Goal: Task Accomplishment & Management: Complete application form

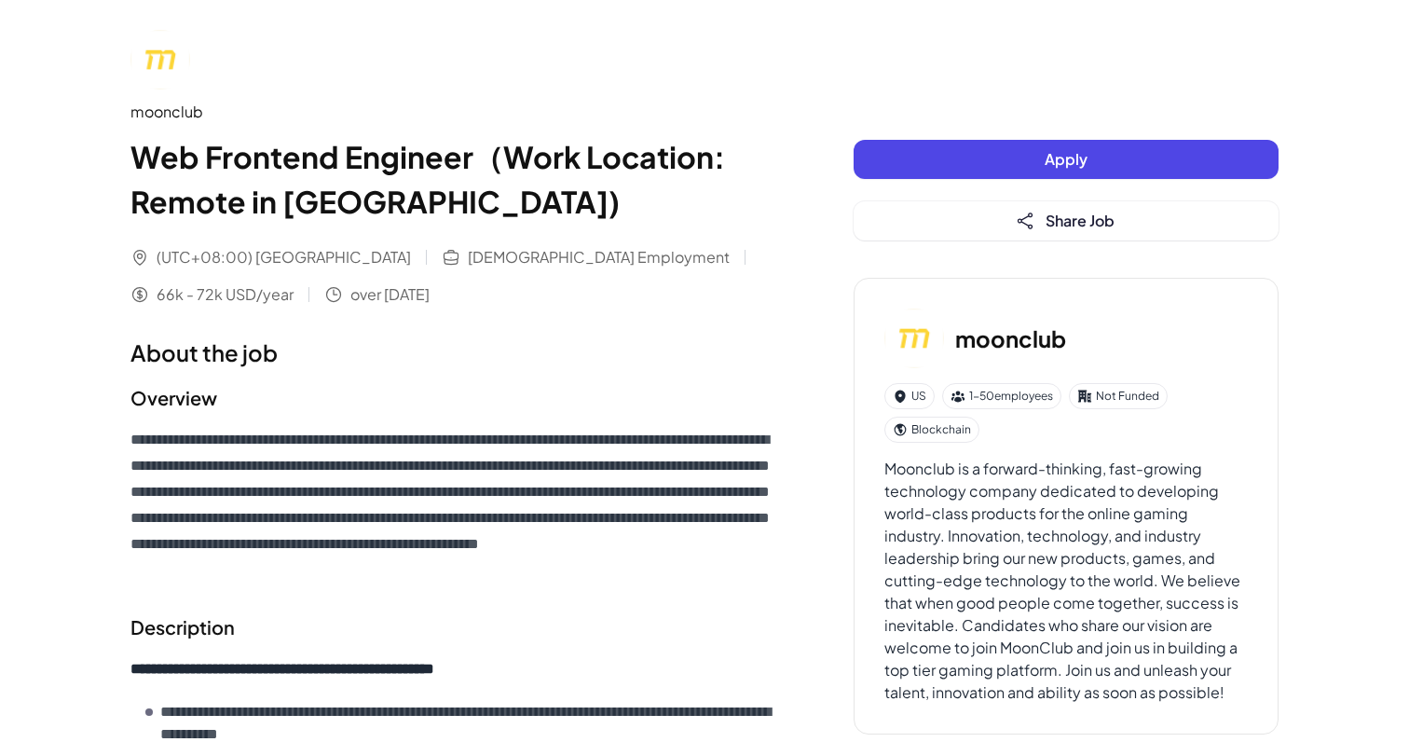
click at [947, 160] on button "Apply" at bounding box center [1066, 159] width 425 height 39
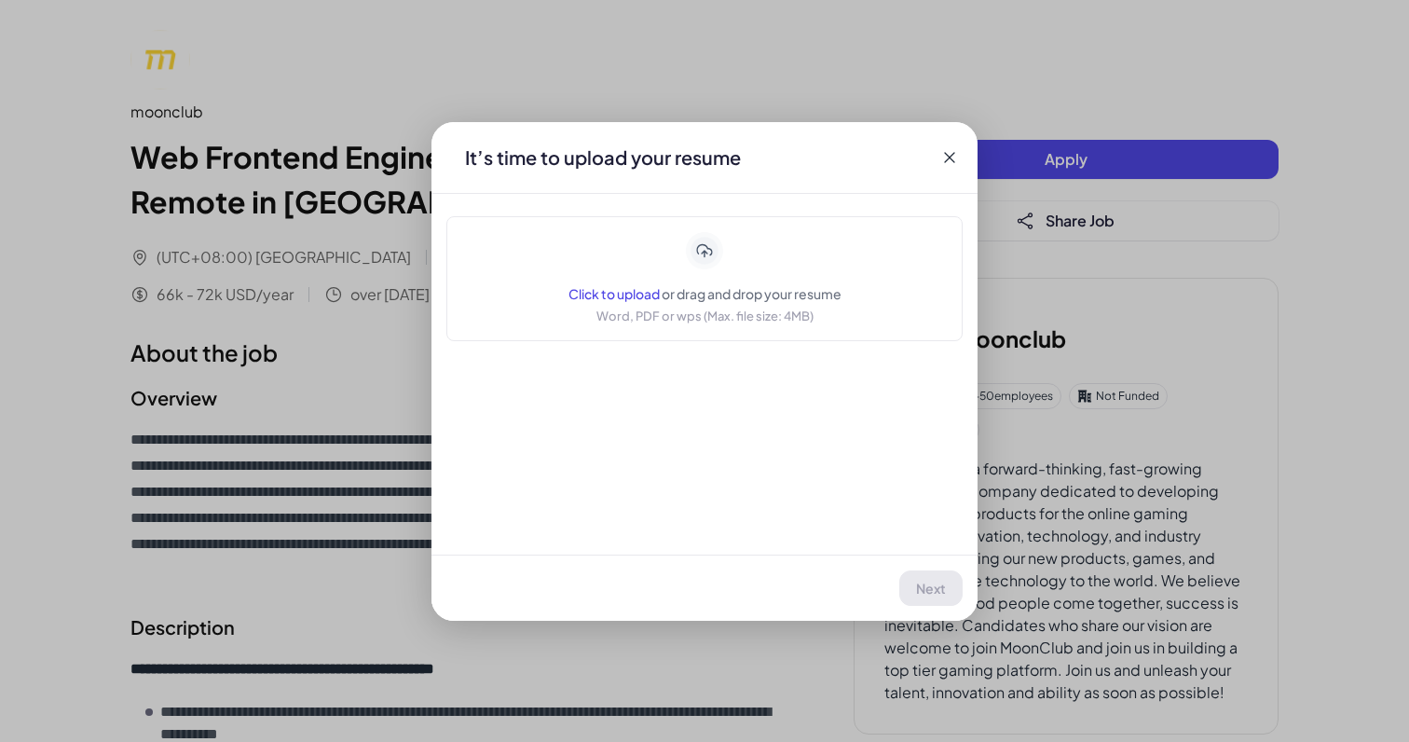
click at [625, 307] on p "Word, PDF or wps (Max. file size: 4MB)" at bounding box center [705, 316] width 217 height 19
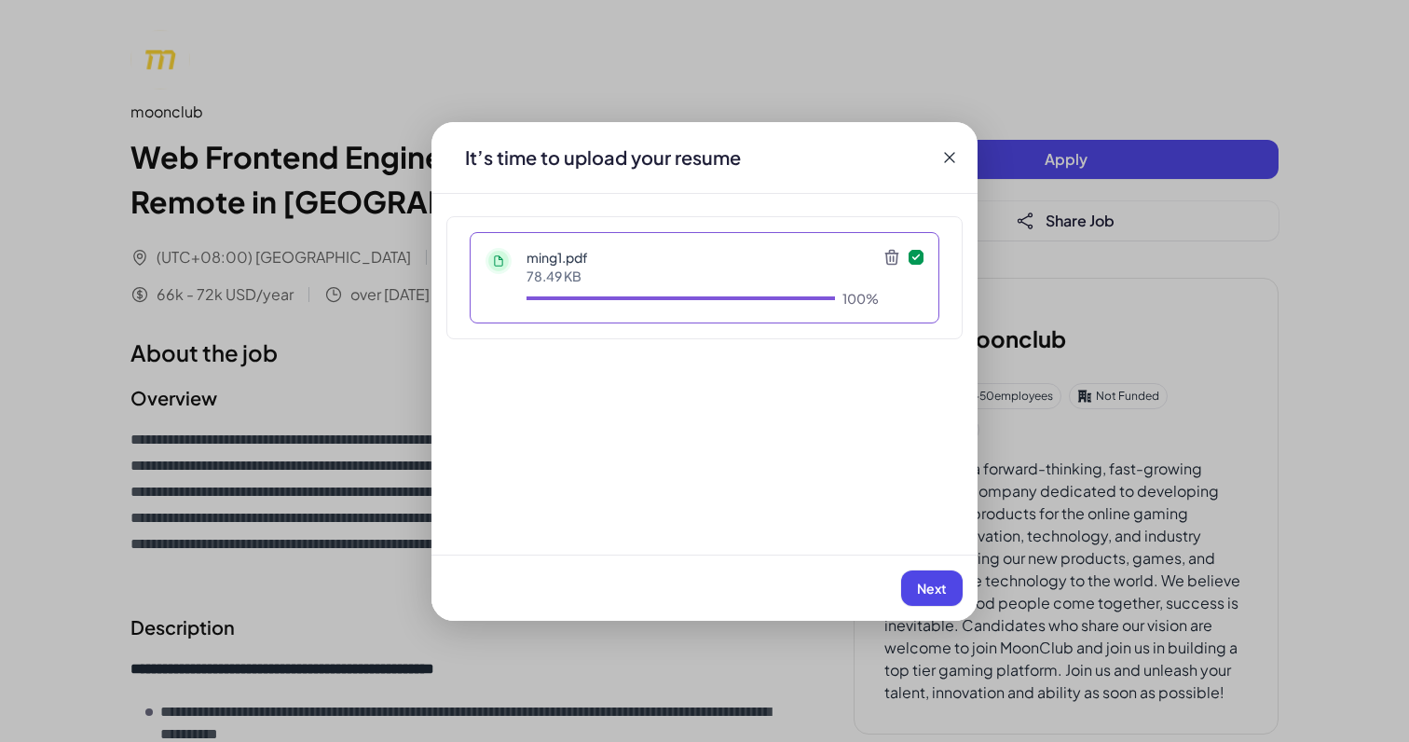
click at [912, 579] on button "Next" at bounding box center [932, 587] width 62 height 35
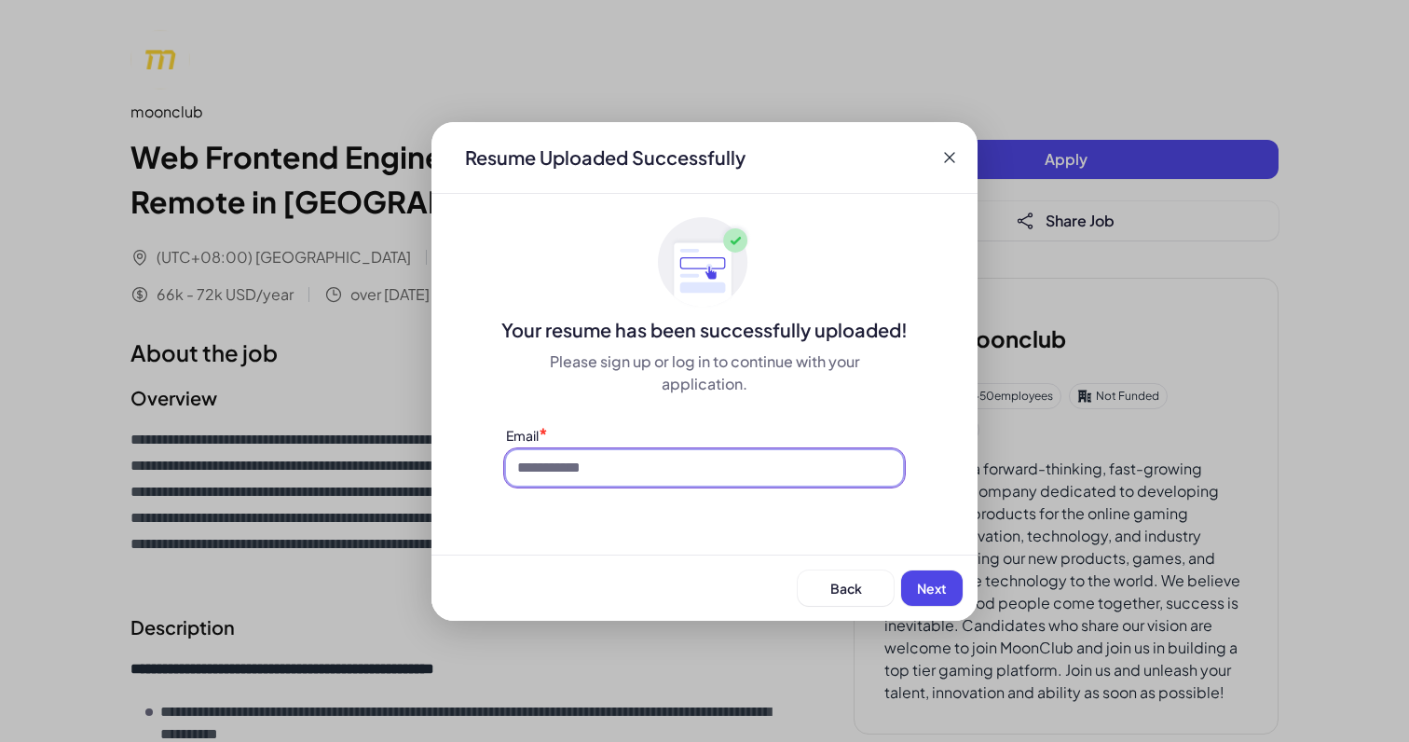
click at [766, 485] on input at bounding box center [704, 467] width 397 height 35
click at [764, 484] on input at bounding box center [704, 467] width 397 height 35
type input "**********"
click at [936, 601] on button "Next" at bounding box center [932, 587] width 62 height 35
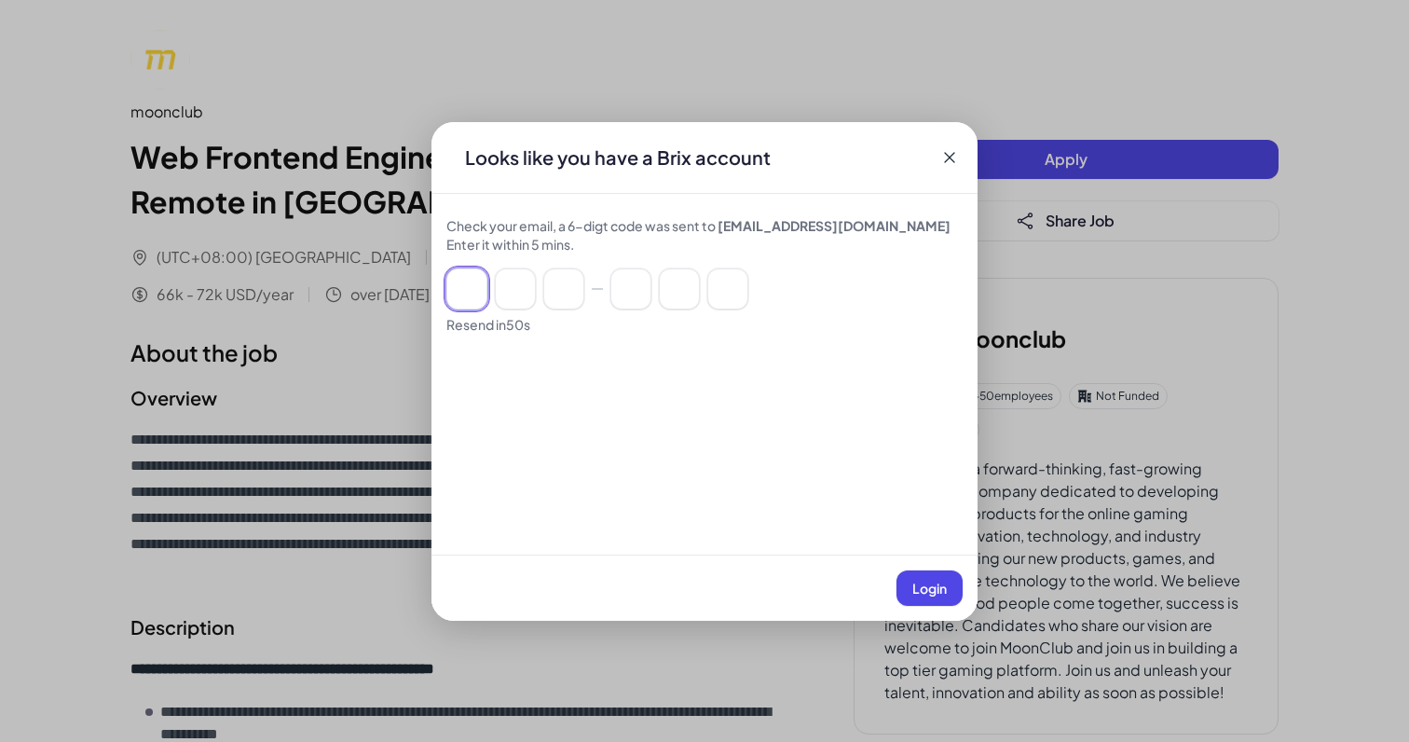
click at [464, 293] on input at bounding box center [466, 288] width 41 height 41
paste input "******"
type input "*"
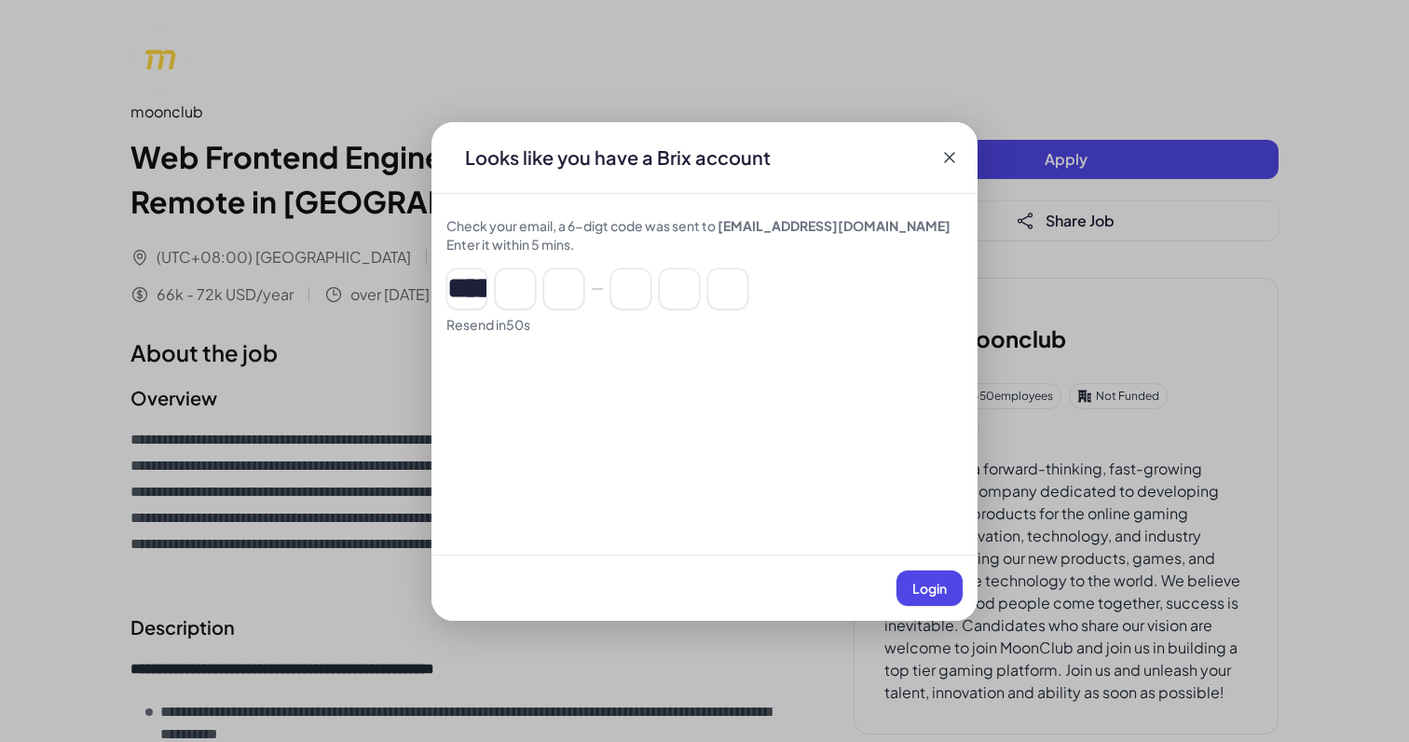
type input "*"
click at [926, 582] on span "Login" at bounding box center [930, 588] width 34 height 17
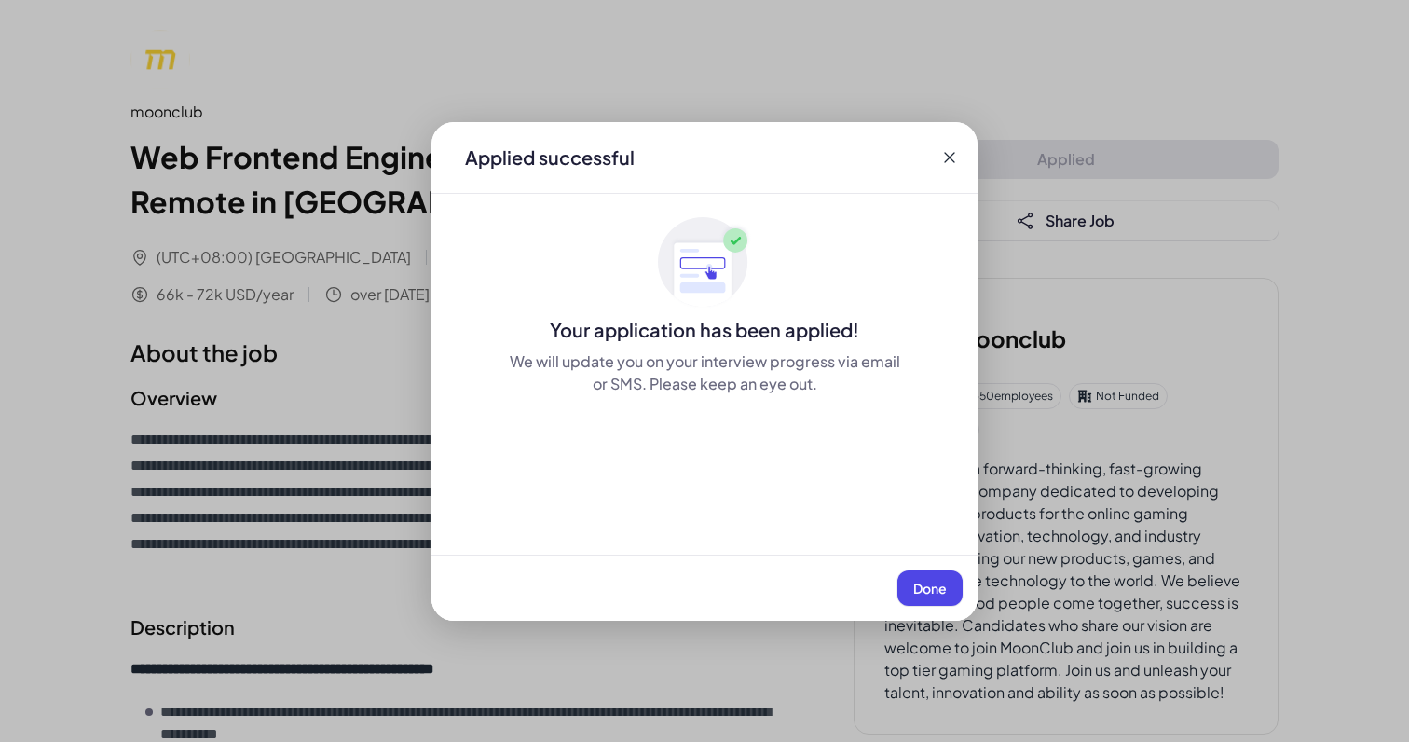
click at [914, 577] on button "Done" at bounding box center [930, 587] width 65 height 35
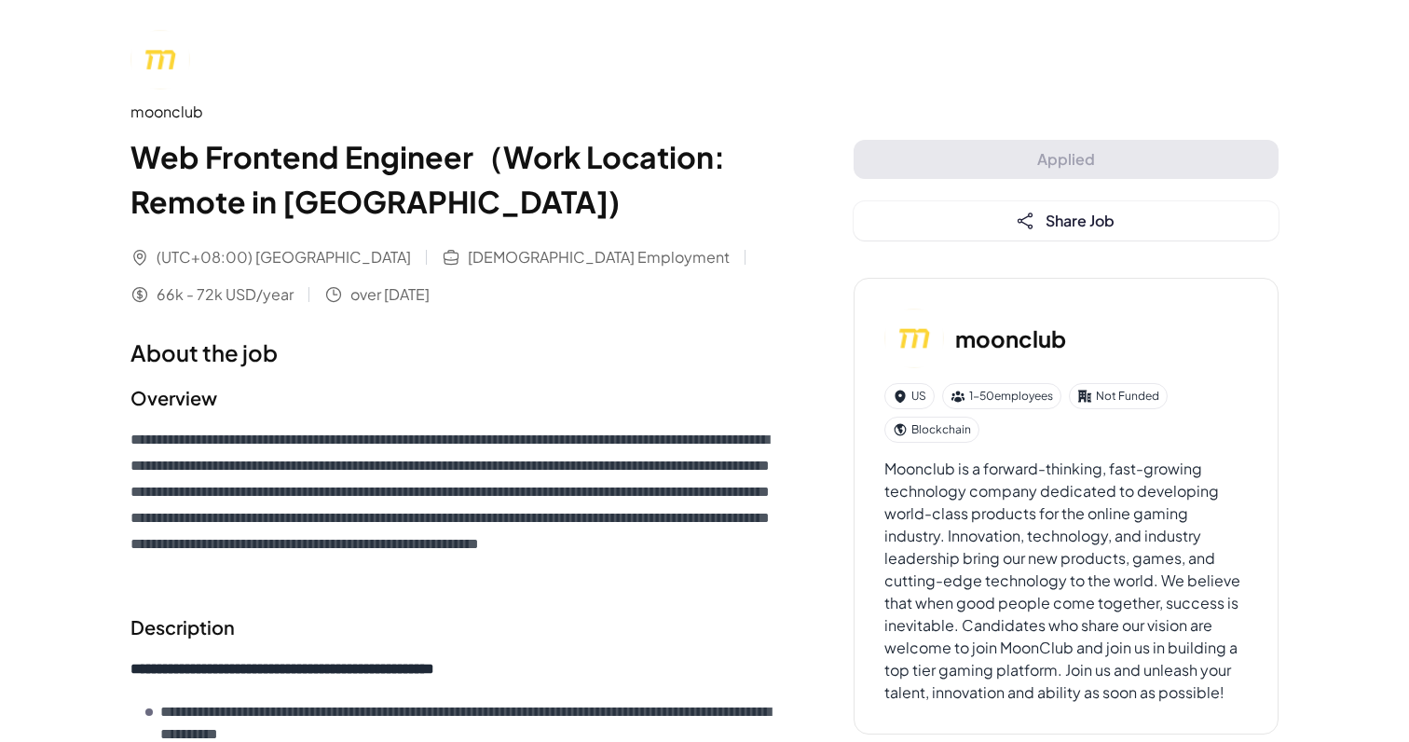
click at [169, 52] on img at bounding box center [160, 60] width 60 height 60
click at [164, 53] on img at bounding box center [160, 60] width 60 height 60
